Goal: Use online tool/utility: Utilize a website feature to perform a specific function

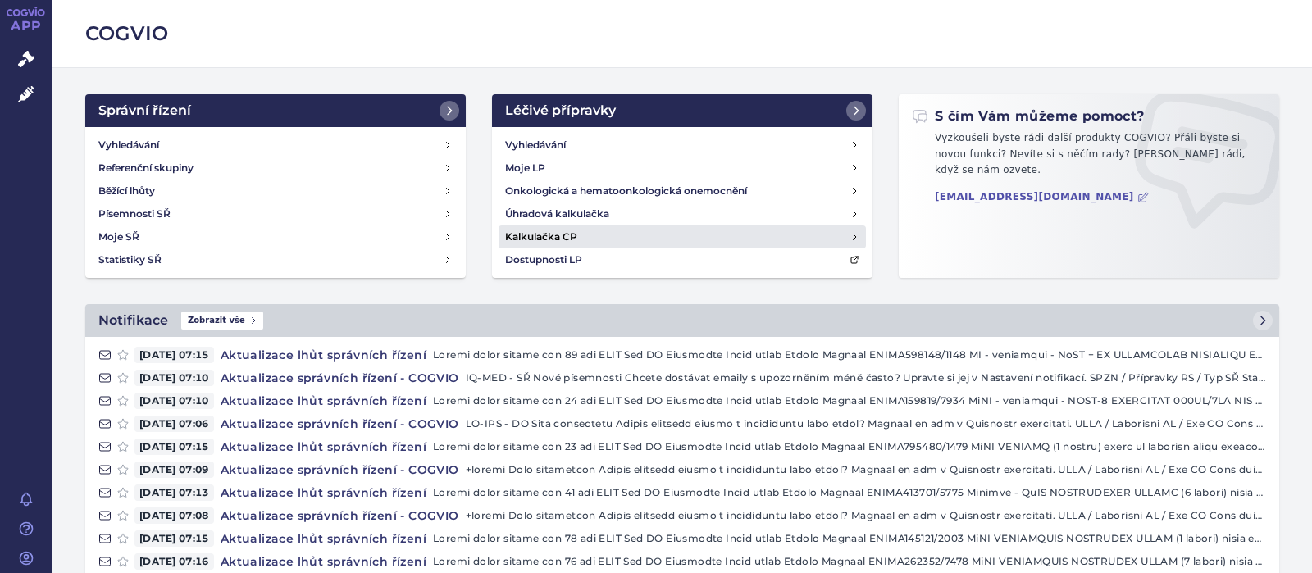
click at [542, 237] on h4 "Kalkulačka CP" at bounding box center [541, 237] width 72 height 16
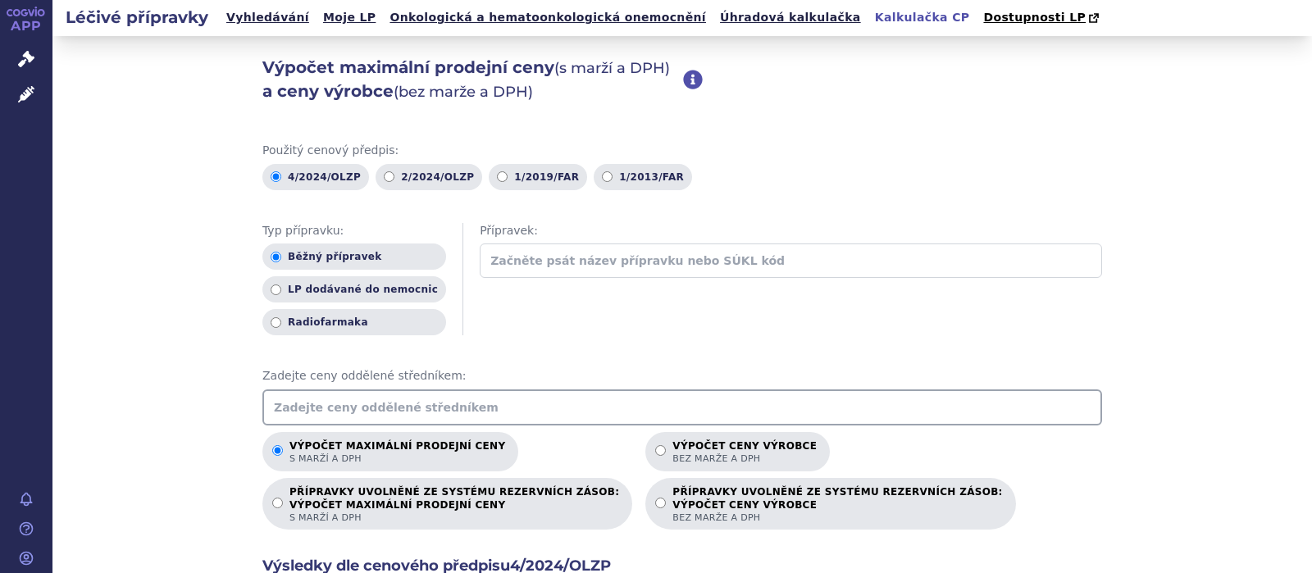
click at [362, 407] on input "text" at bounding box center [682, 408] width 840 height 36
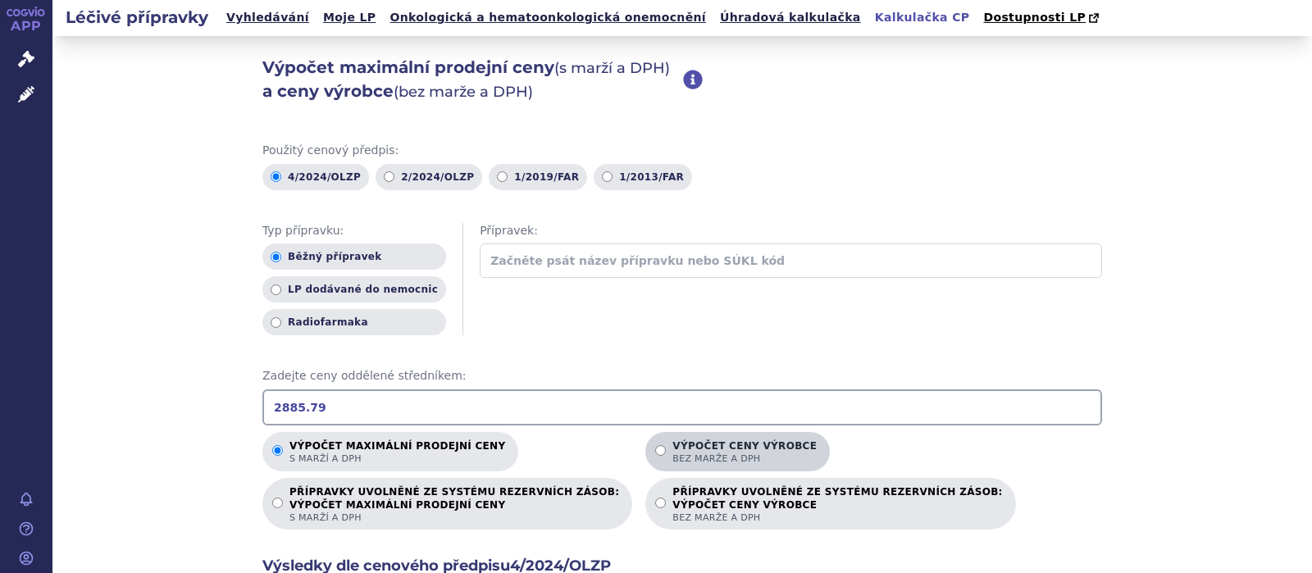
type input "2885.79"
click at [655, 450] on input "Výpočet ceny výrobce bez marže a DPH" at bounding box center [660, 450] width 11 height 11
radio input "true"
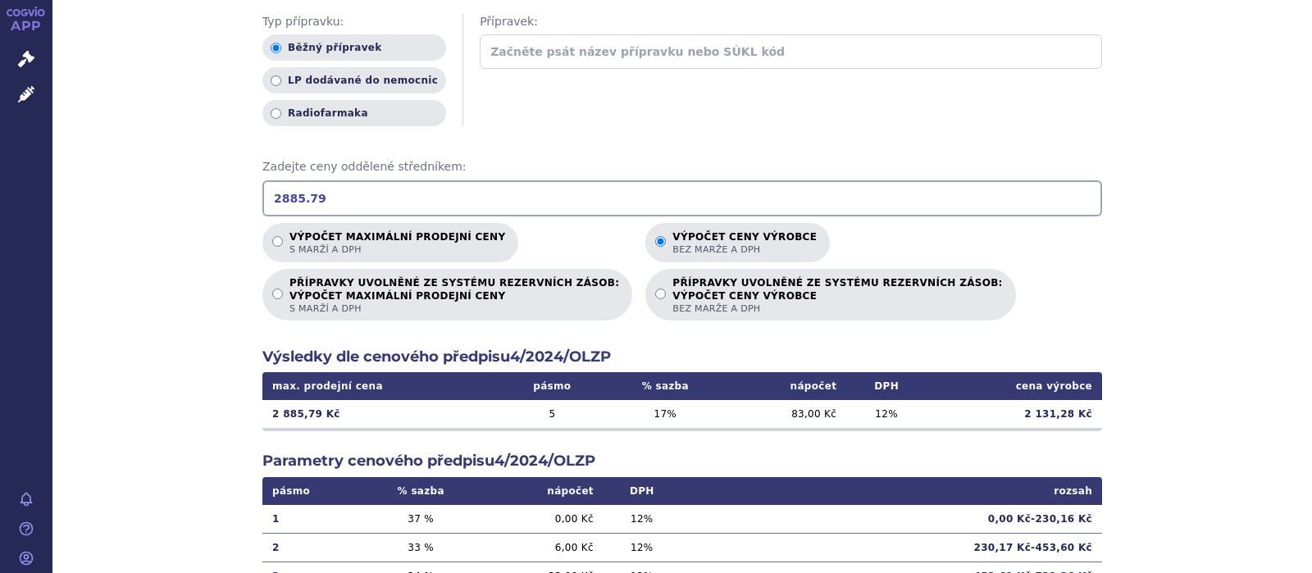
scroll to position [213, 0]
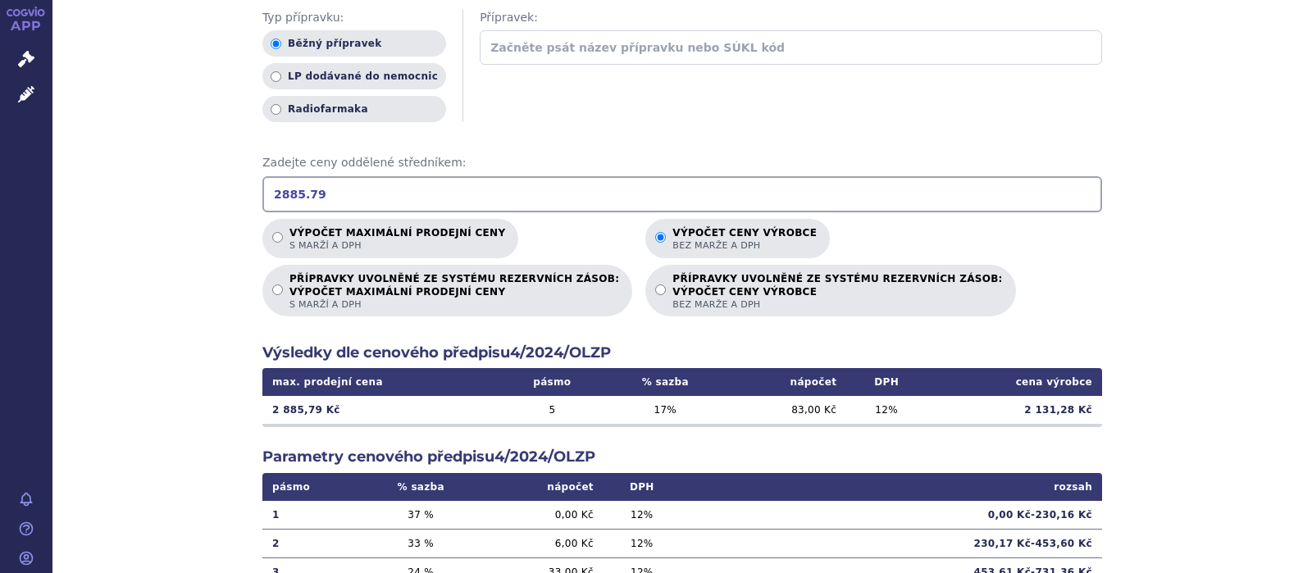
click at [308, 198] on input "2885.79" at bounding box center [682, 194] width 840 height 36
drag, startPoint x: 326, startPoint y: 199, endPoint x: 97, endPoint y: 189, distance: 229.9
click at [262, 195] on input "2885.79" at bounding box center [682, 194] width 840 height 36
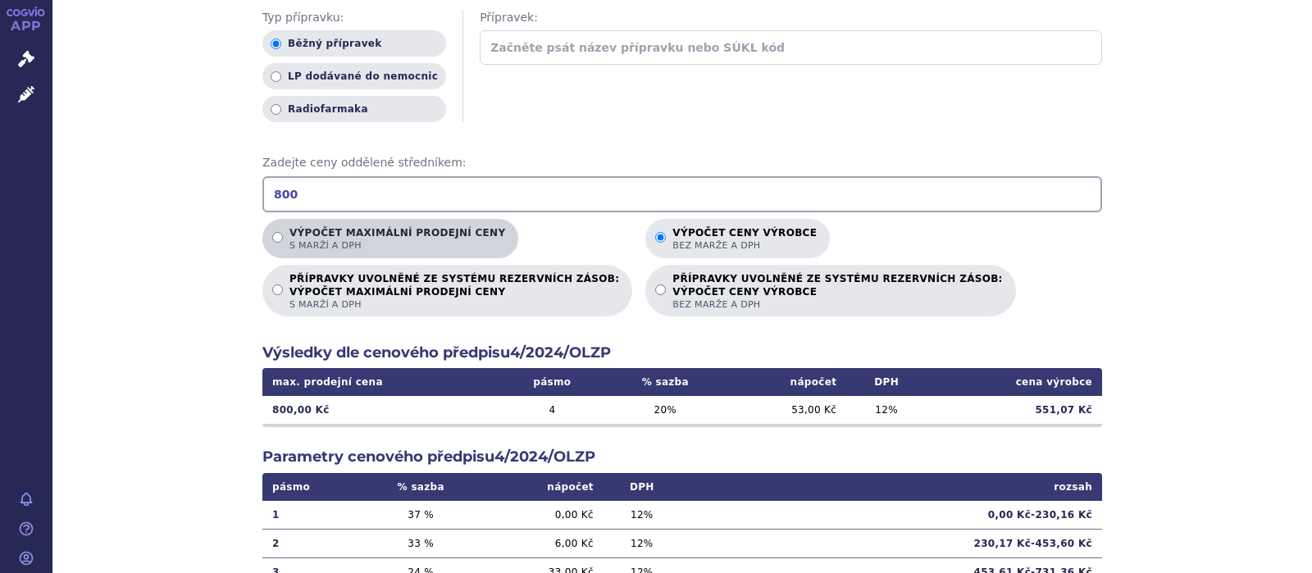
type input "800"
click at [279, 241] on input "Výpočet maximální prodejní ceny s marží a DPH" at bounding box center [277, 237] width 11 height 11
radio input "true"
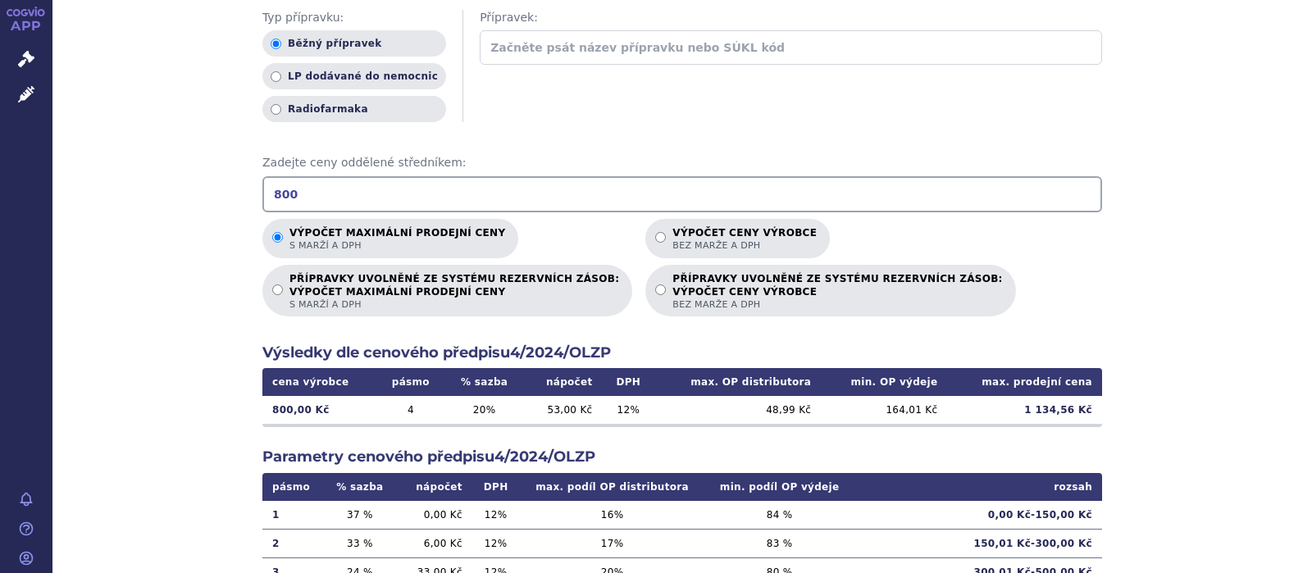
drag, startPoint x: 339, startPoint y: 188, endPoint x: 177, endPoint y: 193, distance: 161.7
click at [262, 193] on input "800" at bounding box center [682, 194] width 840 height 36
type input "1130.94"
click at [655, 235] on input "Výpočet ceny výrobce bez marže a DPH" at bounding box center [660, 237] width 11 height 11
radio input "true"
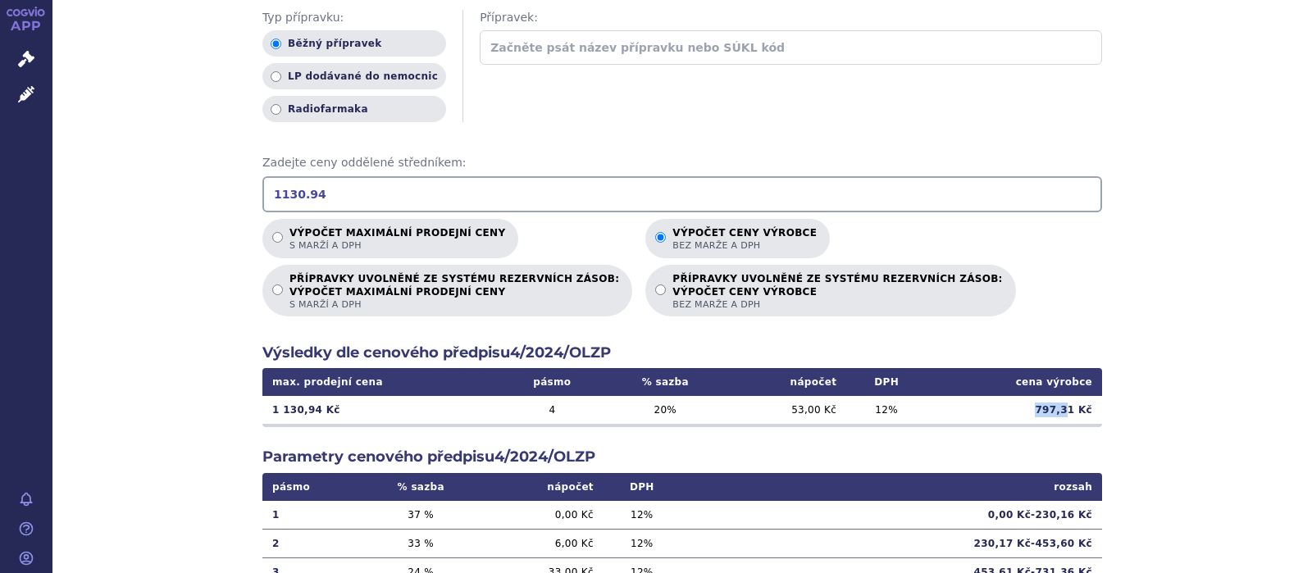
drag, startPoint x: 1075, startPoint y: 412, endPoint x: 1030, endPoint y: 415, distance: 44.4
click at [1030, 415] on td "797,31 Kč" at bounding box center [1015, 410] width 176 height 28
copy td "797,3"
